Goal: Task Accomplishment & Management: Complete application form

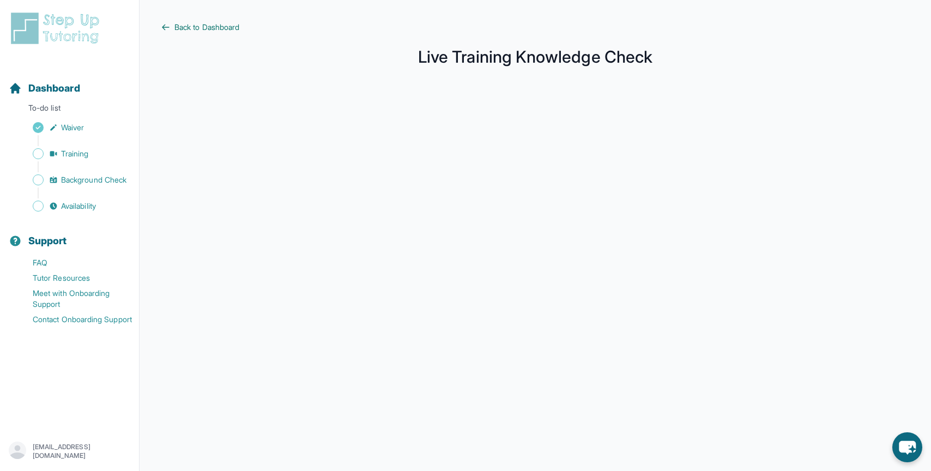
click at [230, 28] on span "Back to Dashboard" at bounding box center [206, 27] width 65 height 11
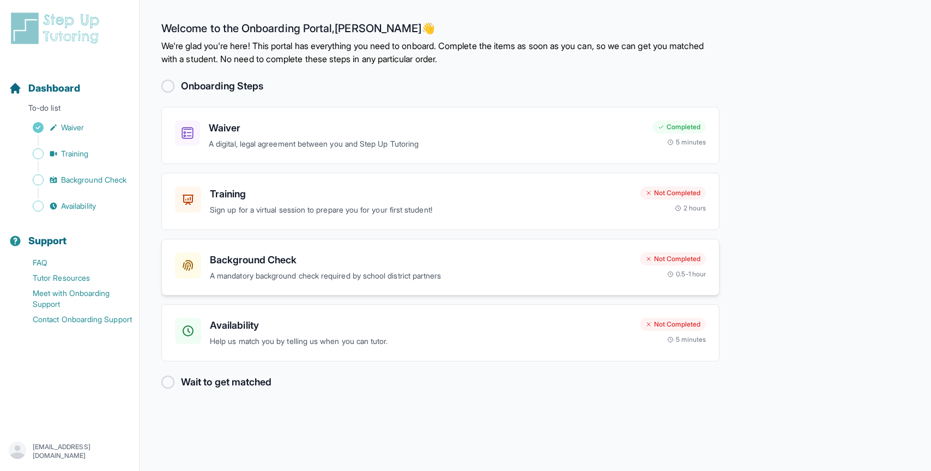
click at [338, 252] on h3 "Background Check" at bounding box center [420, 259] width 421 height 15
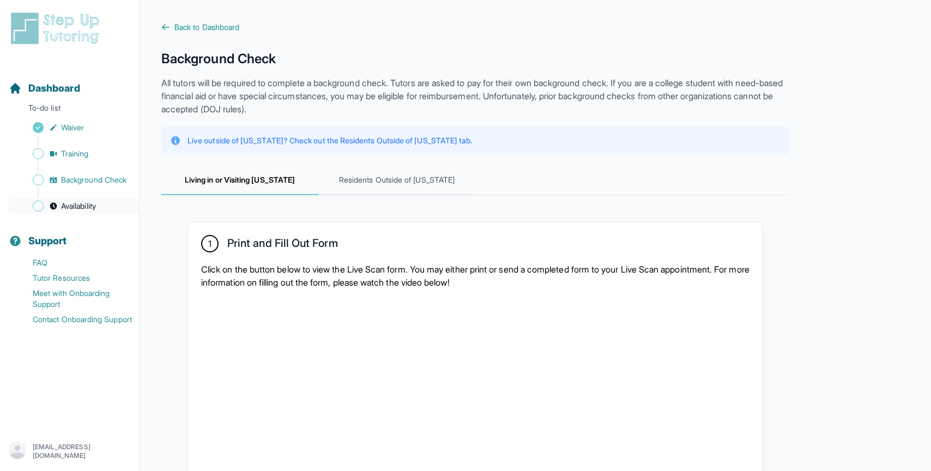
click at [76, 207] on span "Availability" at bounding box center [78, 206] width 35 height 11
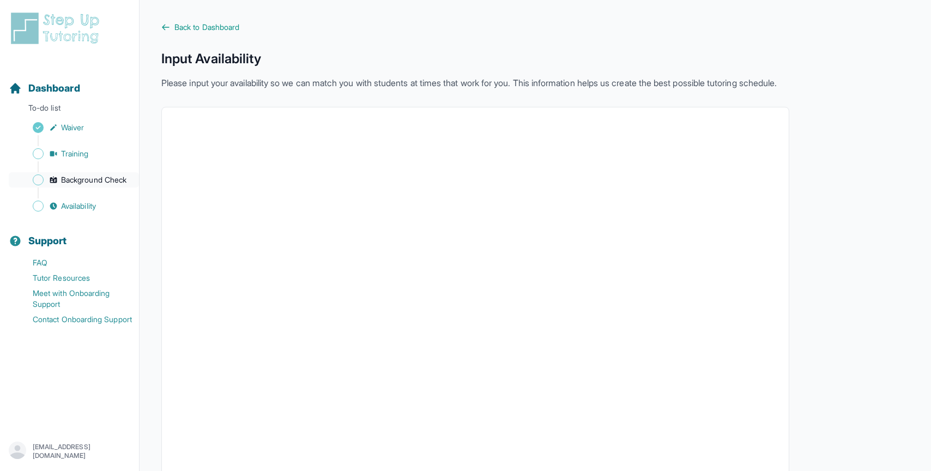
click at [77, 179] on span "Background Check" at bounding box center [93, 179] width 65 height 11
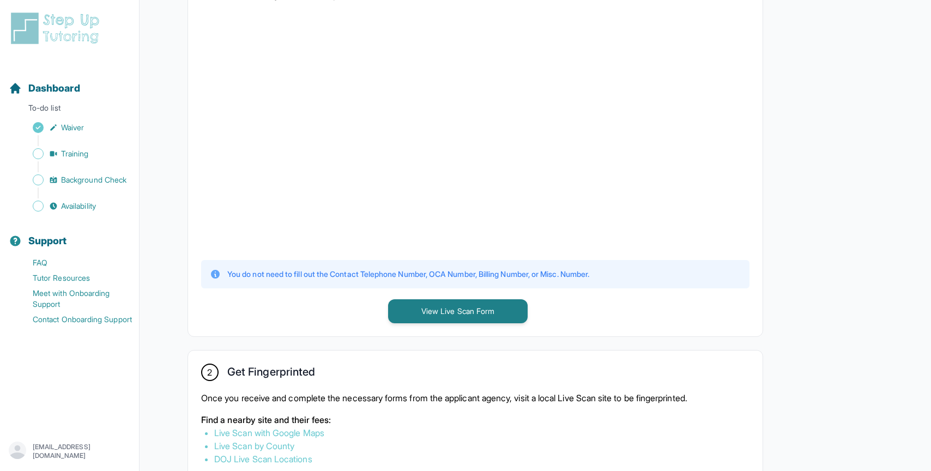
scroll to position [284, 0]
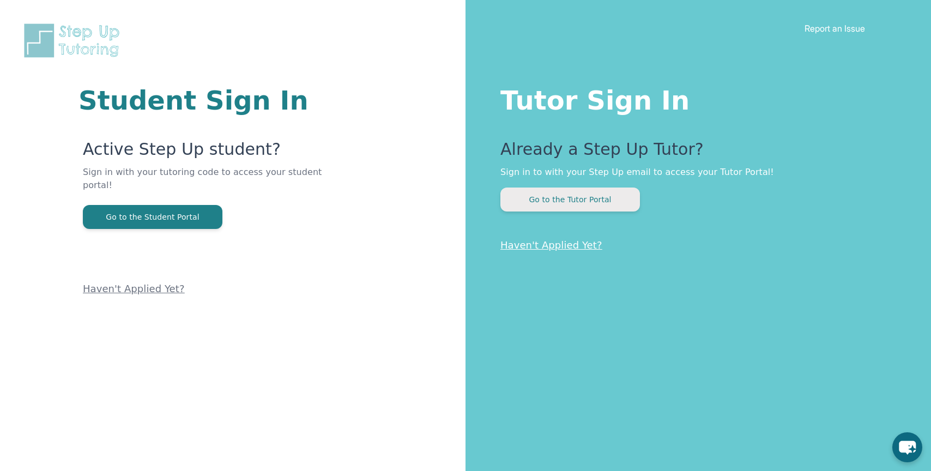
click at [570, 204] on button "Go to the Tutor Portal" at bounding box center [571, 200] width 140 height 24
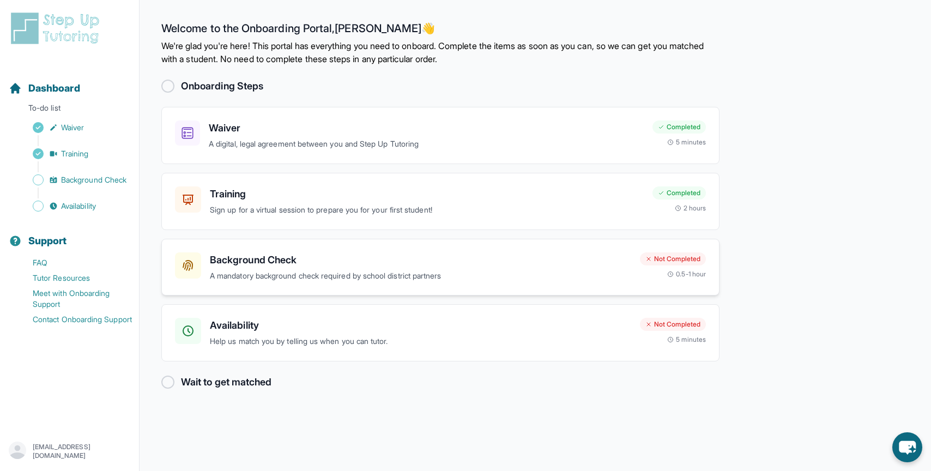
click at [279, 268] on div "Background Check A mandatory background check required by school district partn…" at bounding box center [420, 267] width 421 height 30
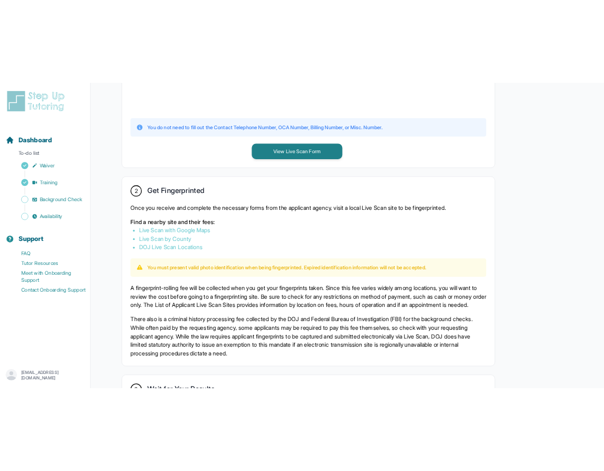
scroll to position [495, 0]
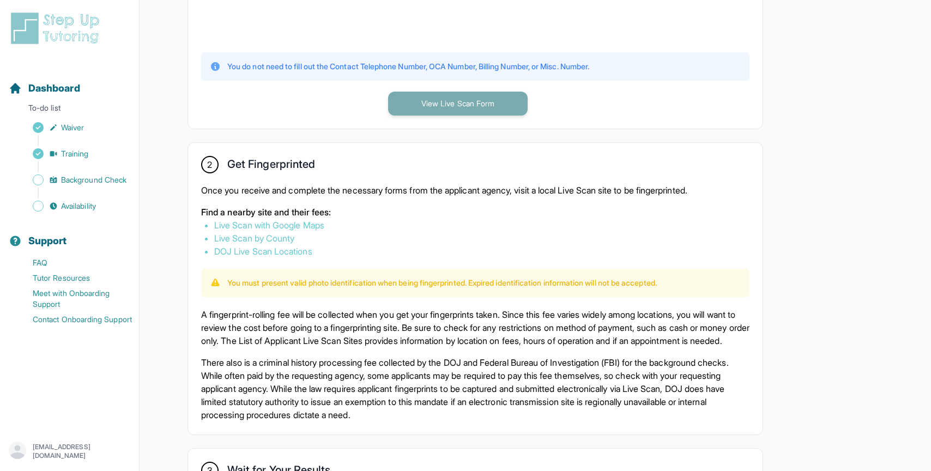
click at [497, 105] on button "View Live Scan Form" at bounding box center [458, 104] width 140 height 24
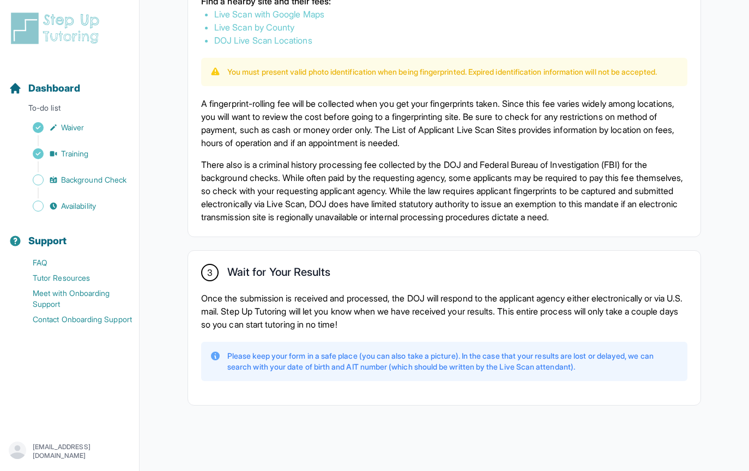
scroll to position [439, 0]
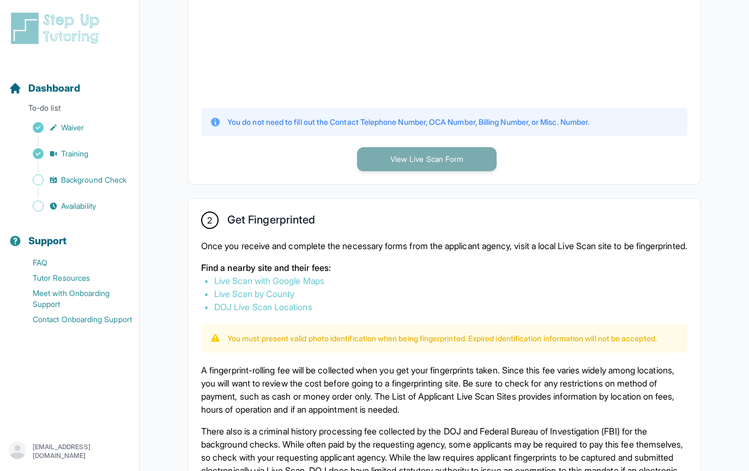
click at [461, 164] on button "View Live Scan Form" at bounding box center [427, 159] width 140 height 24
